Goal: Transaction & Acquisition: Download file/media

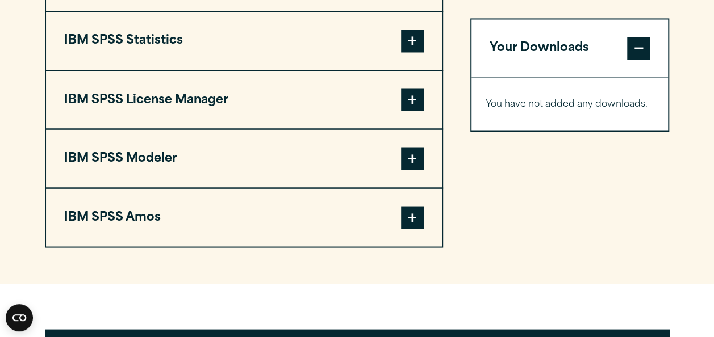
scroll to position [981, 0]
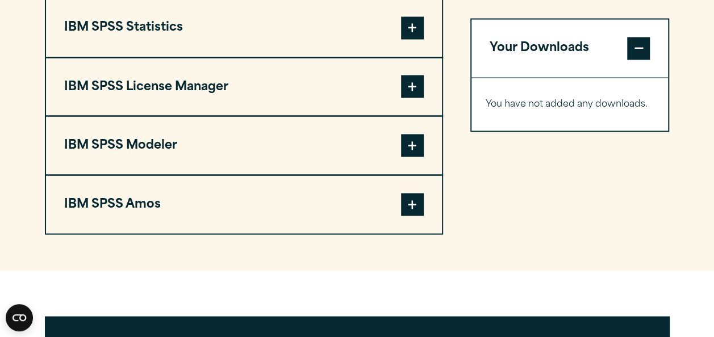
click at [417, 142] on span at bounding box center [412, 145] width 23 height 23
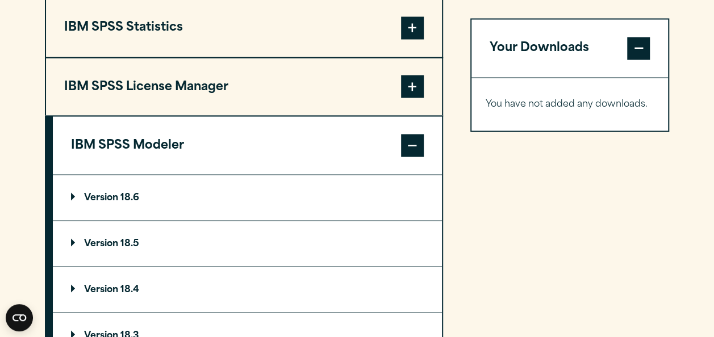
click at [144, 200] on summary "Version 18.6" at bounding box center [247, 197] width 389 height 45
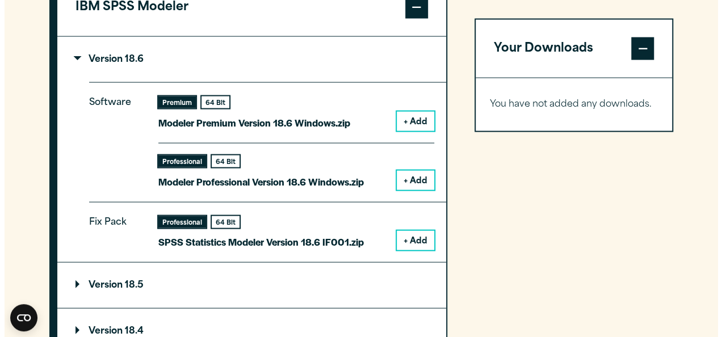
scroll to position [1123, 0]
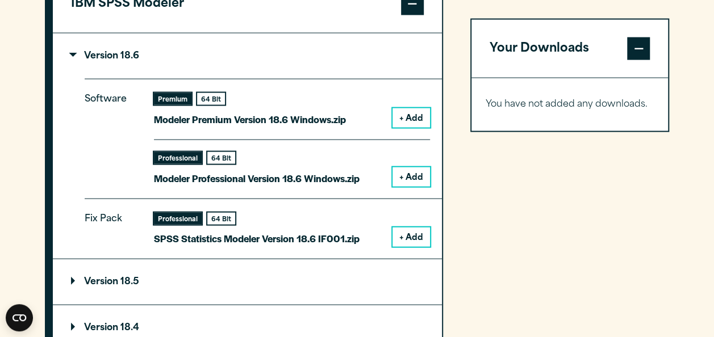
click at [417, 180] on button "+ Add" at bounding box center [410, 177] width 37 height 19
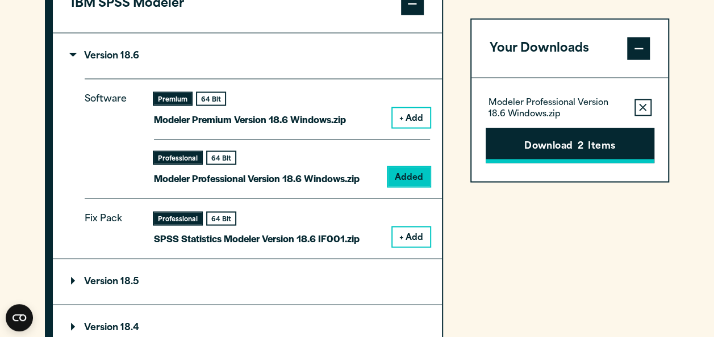
click at [541, 154] on button "Download 2 Items" at bounding box center [570, 145] width 169 height 35
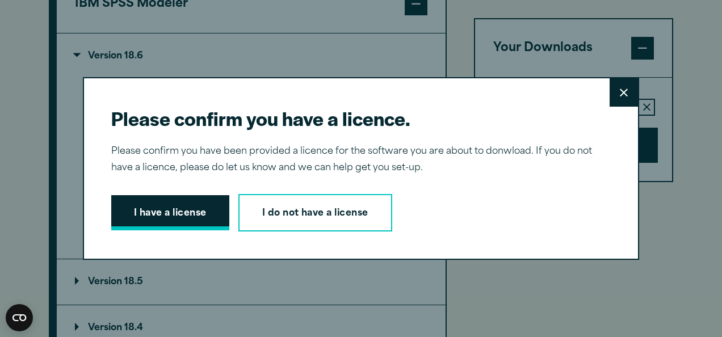
click at [192, 218] on button "I have a license" at bounding box center [170, 212] width 118 height 35
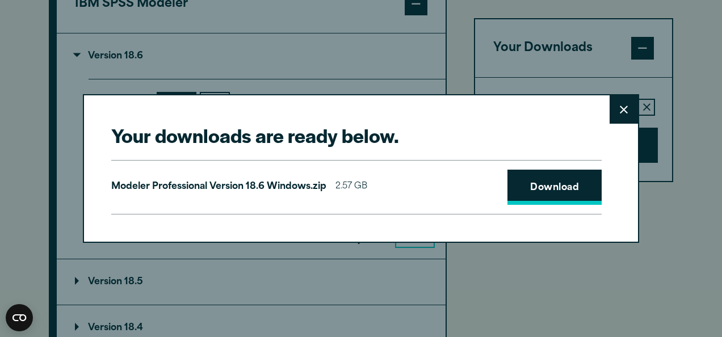
click at [527, 194] on link "Download" at bounding box center [555, 187] width 94 height 35
click at [563, 187] on link "Download" at bounding box center [555, 187] width 94 height 35
click at [551, 183] on link "Download" at bounding box center [555, 187] width 94 height 35
click at [540, 186] on link "Download" at bounding box center [555, 187] width 94 height 35
click at [536, 188] on link "Download" at bounding box center [555, 187] width 94 height 35
